Goal: Information Seeking & Learning: Check status

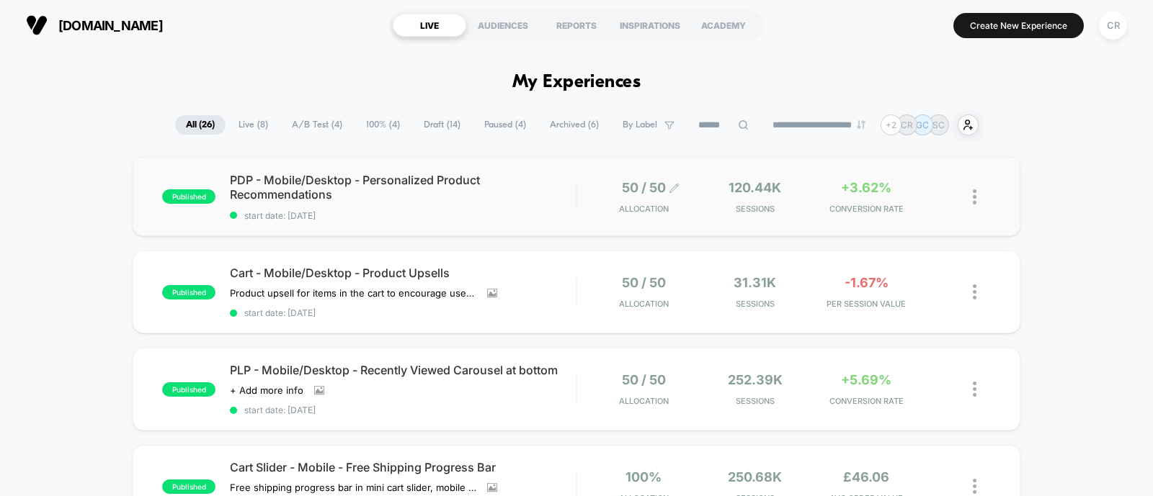
scroll to position [59, 0]
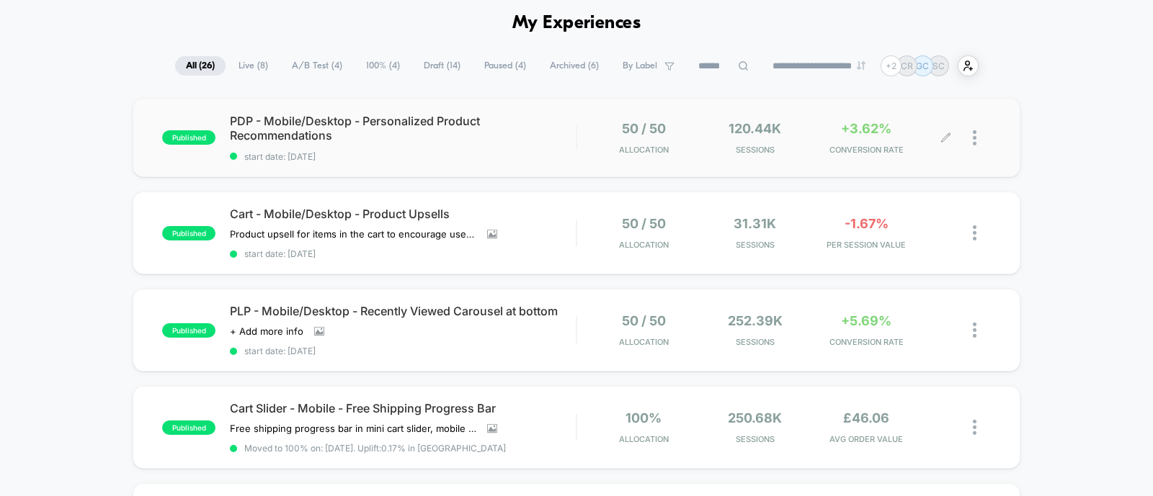
click at [870, 132] on span "+3.62%" at bounding box center [866, 128] width 50 height 15
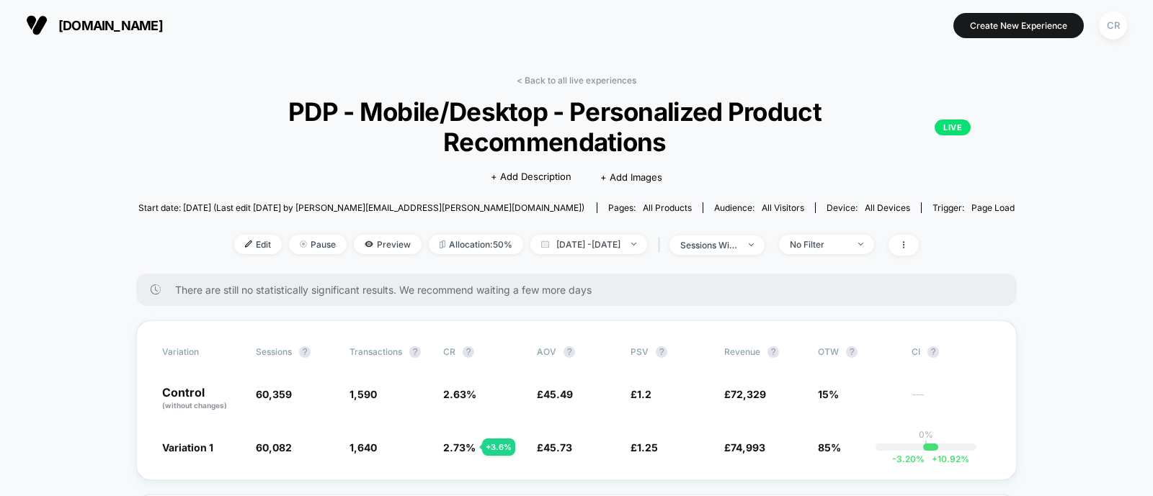
click at [620, 91] on div "< Back to all live experiences PDP - Mobile/Desktop - Personalized Product Reco…" at bounding box center [576, 174] width 877 height 199
click at [612, 83] on link "< Back to all live experiences" at bounding box center [577, 80] width 120 height 11
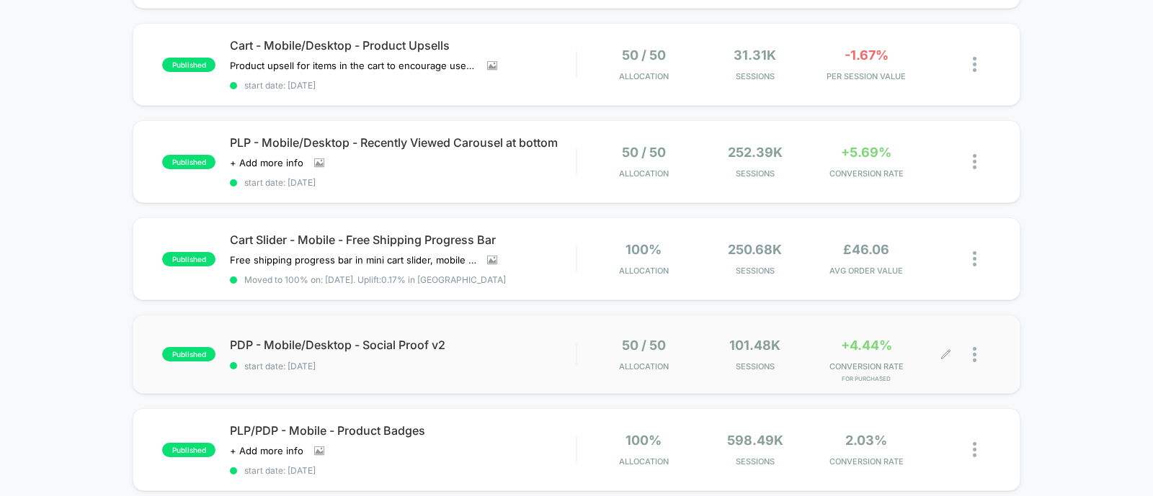
scroll to position [227, 0]
click at [730, 172] on span "Sessions" at bounding box center [754, 174] width 104 height 10
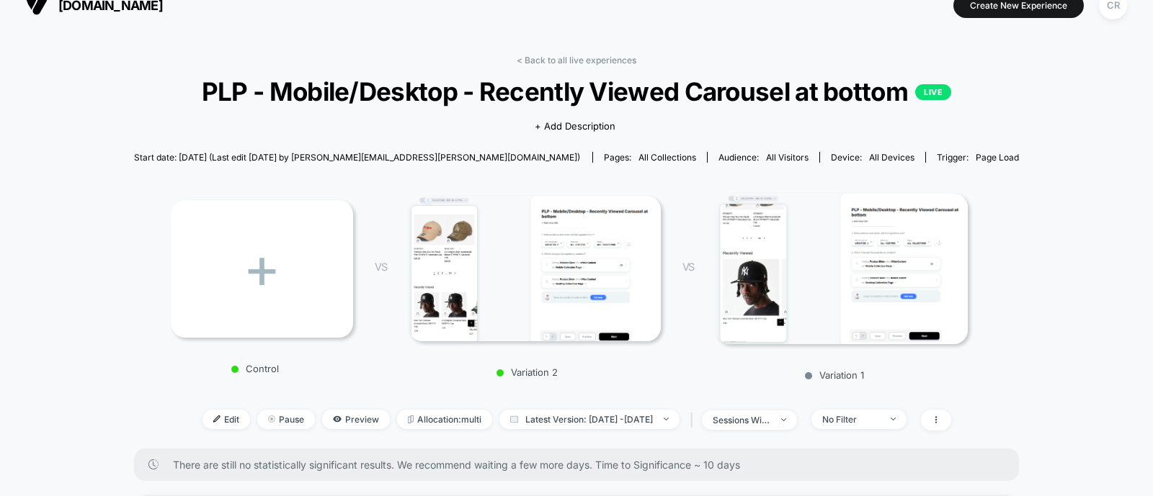
scroll to position [126, 0]
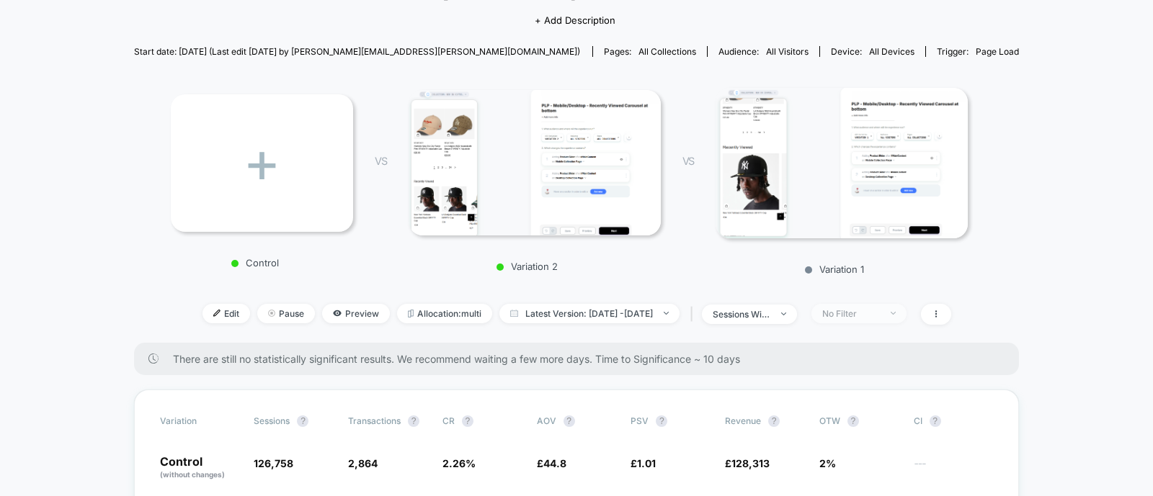
click at [858, 319] on div "No Filter" at bounding box center [851, 313] width 58 height 11
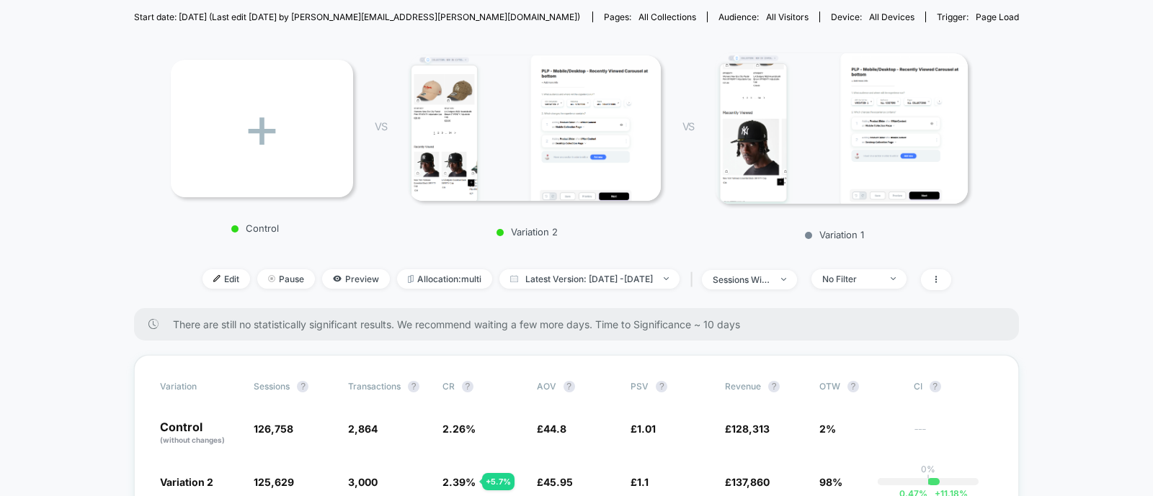
scroll to position [0, 0]
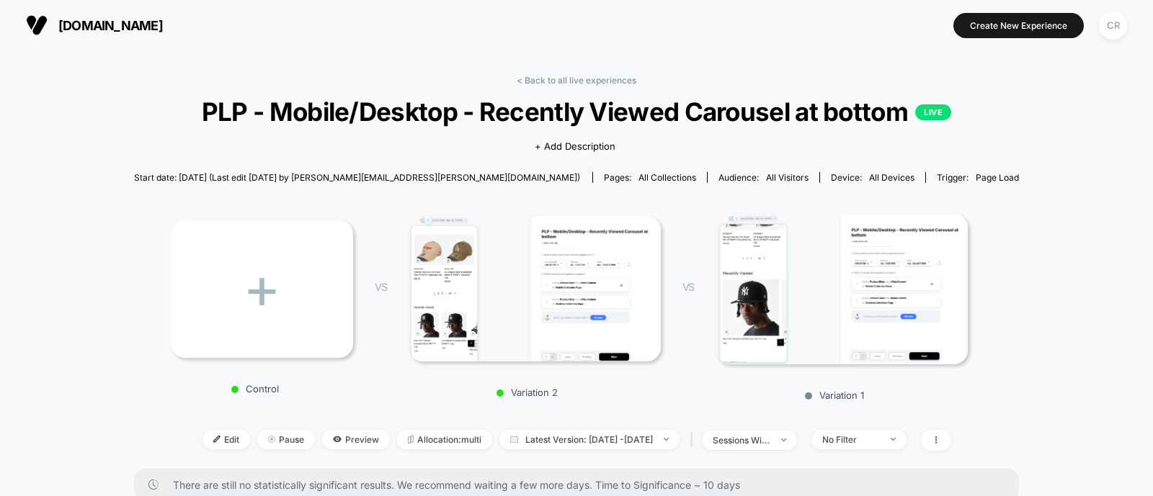
click at [153, 18] on span "[DOMAIN_NAME]" at bounding box center [110, 25] width 104 height 15
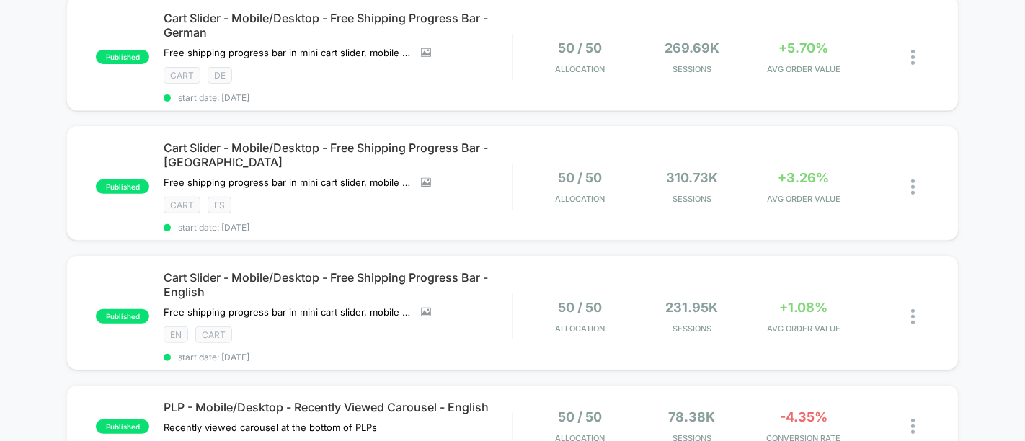
scroll to position [347, 0]
